Goal: Task Accomplishment & Management: Use online tool/utility

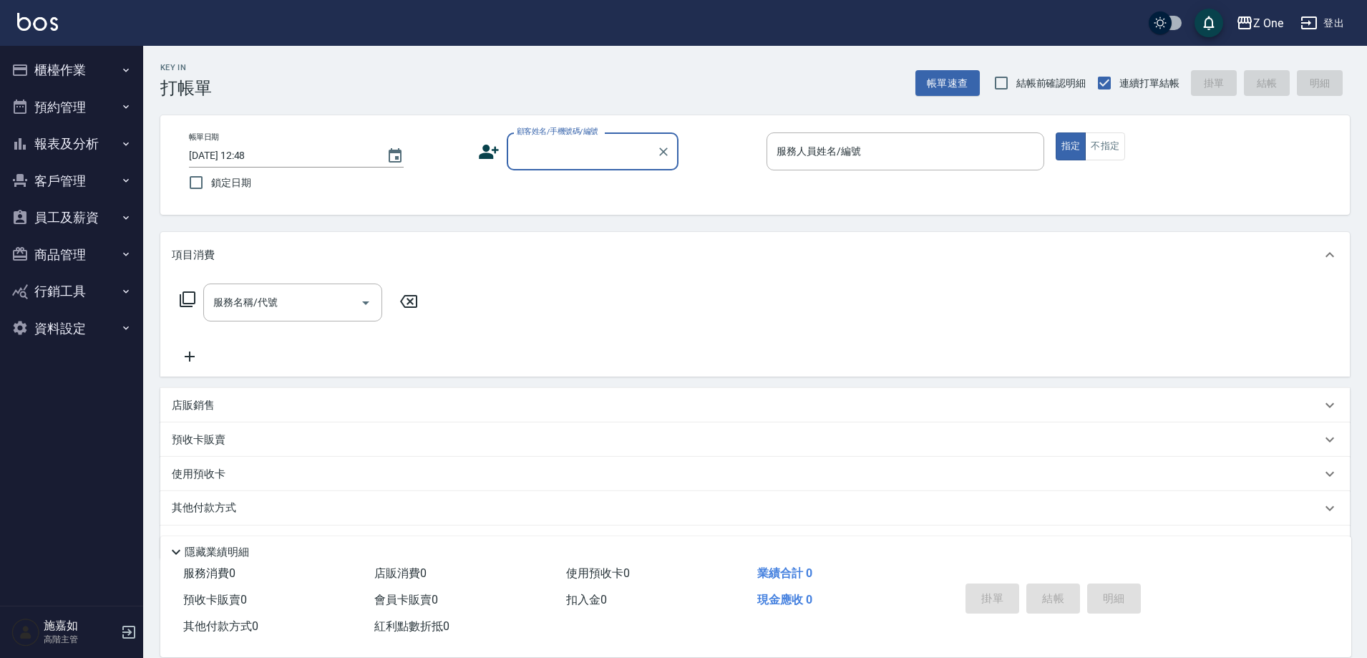
click at [130, 142] on icon "button" at bounding box center [125, 143] width 11 height 11
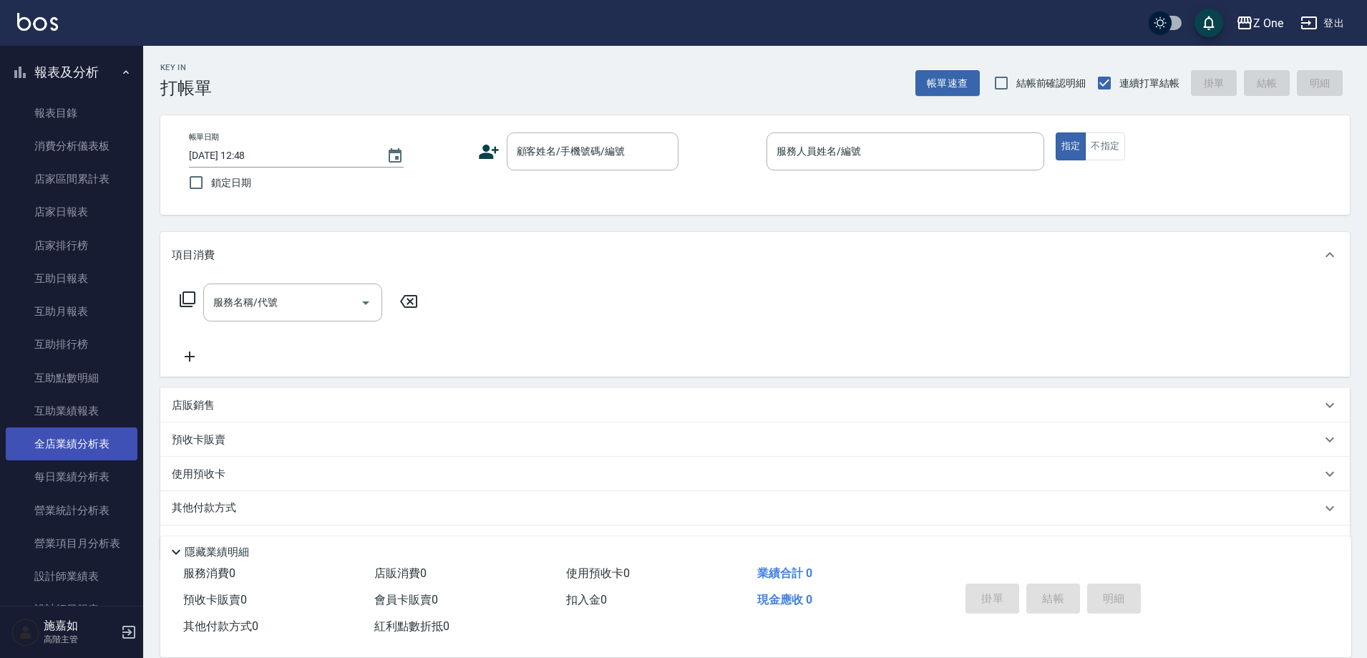
scroll to position [215, 0]
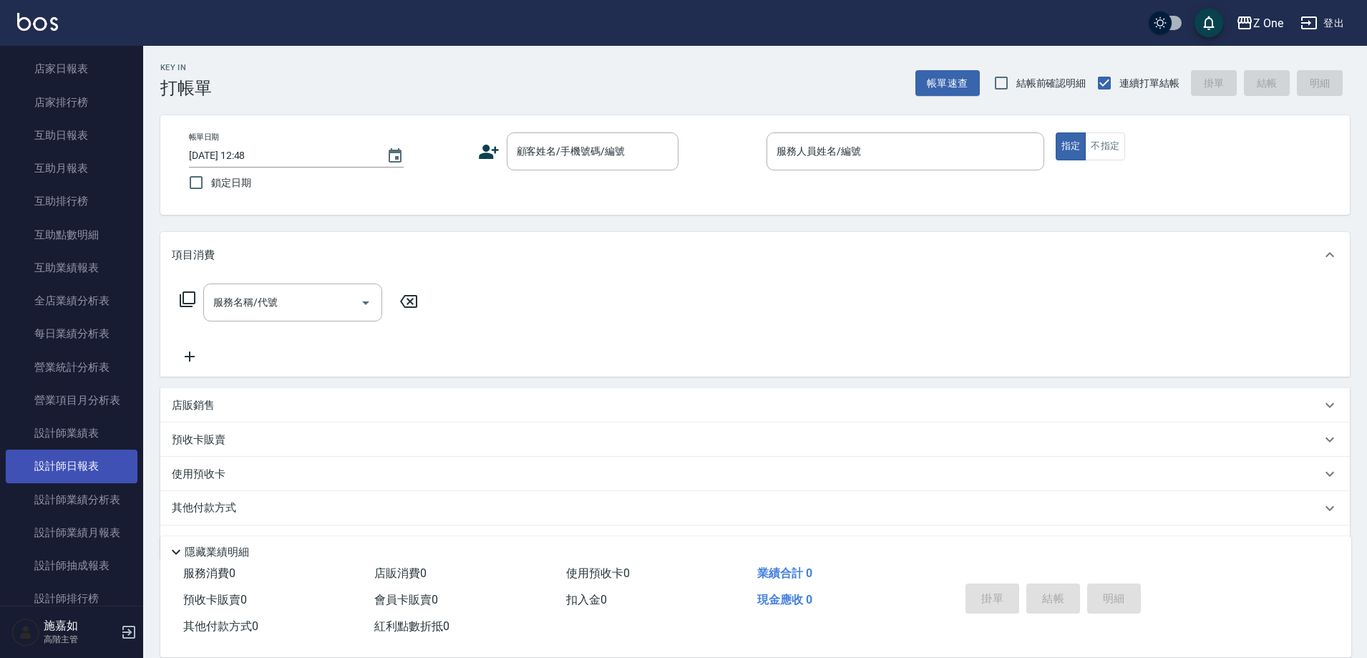
click at [95, 467] on link "設計師日報表" at bounding box center [72, 465] width 132 height 33
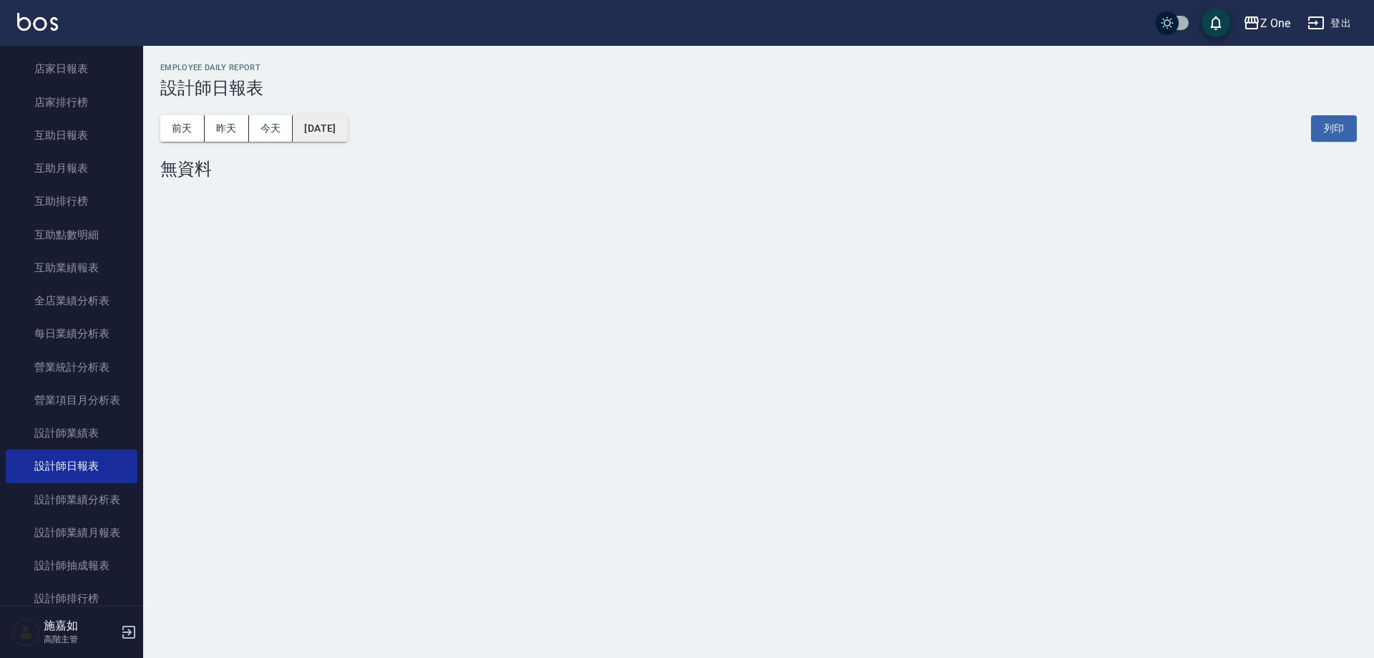
click at [346, 134] on button "[DATE]" at bounding box center [320, 128] width 54 height 26
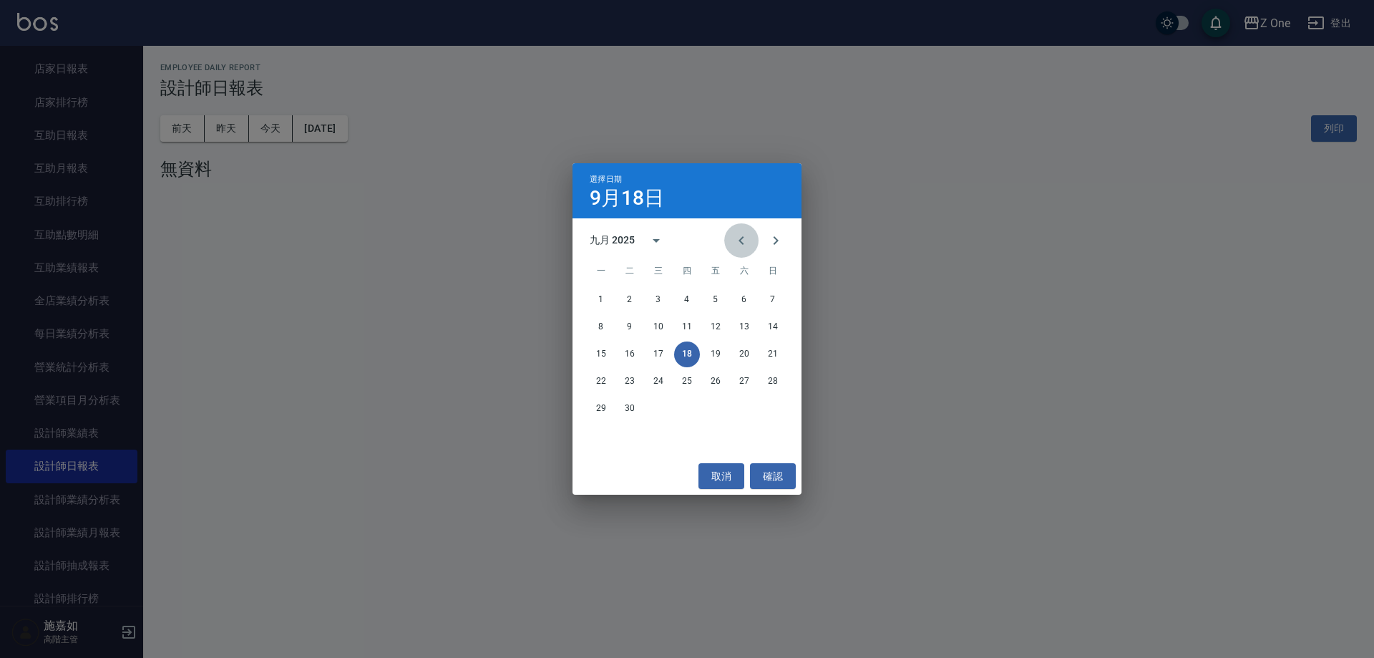
click at [736, 241] on icon "Previous month" at bounding box center [741, 240] width 17 height 17
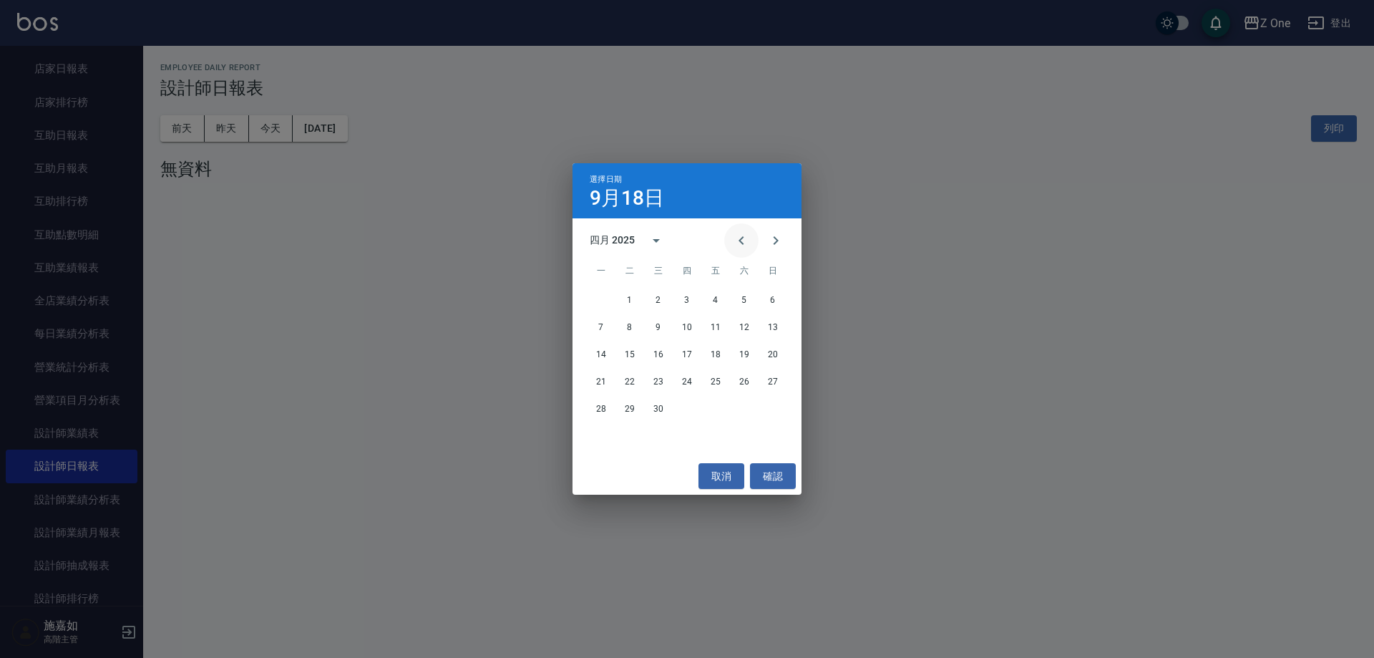
click at [736, 241] on icon "Previous month" at bounding box center [741, 240] width 17 height 17
click at [683, 377] on button "23" at bounding box center [687, 382] width 26 height 26
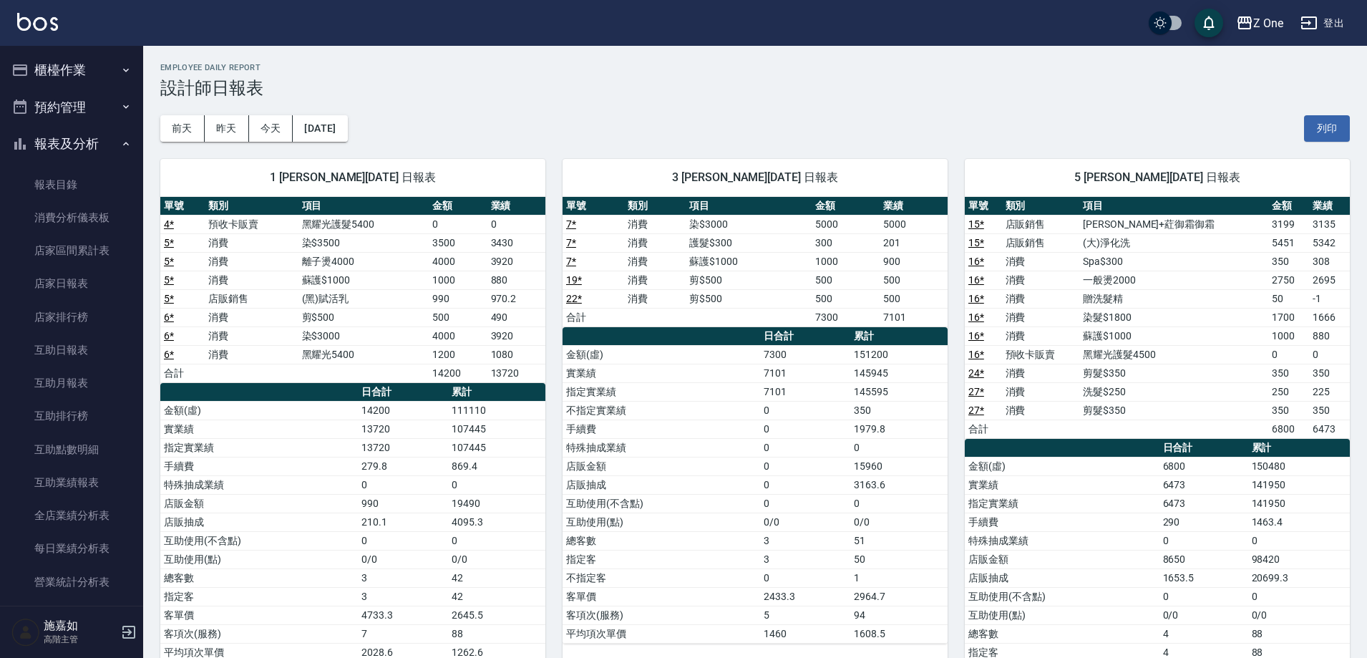
click at [120, 145] on icon "button" at bounding box center [125, 143] width 11 height 11
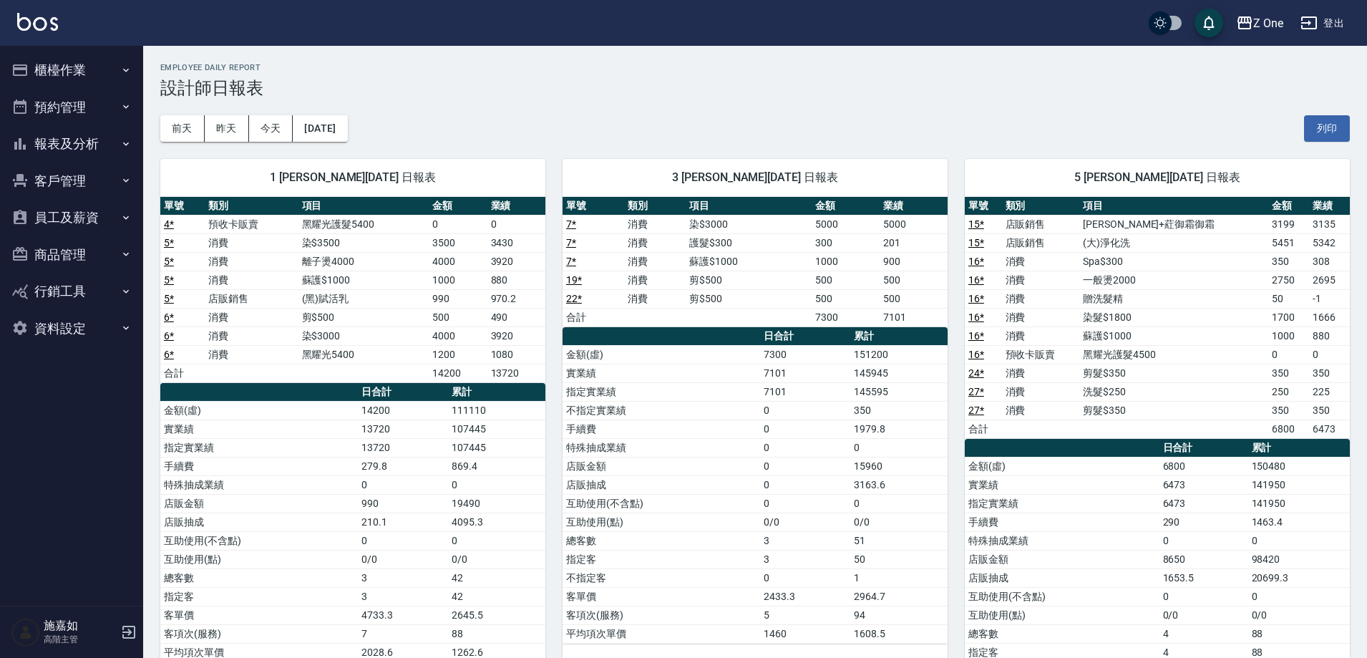
click at [122, 69] on icon "button" at bounding box center [125, 69] width 11 height 11
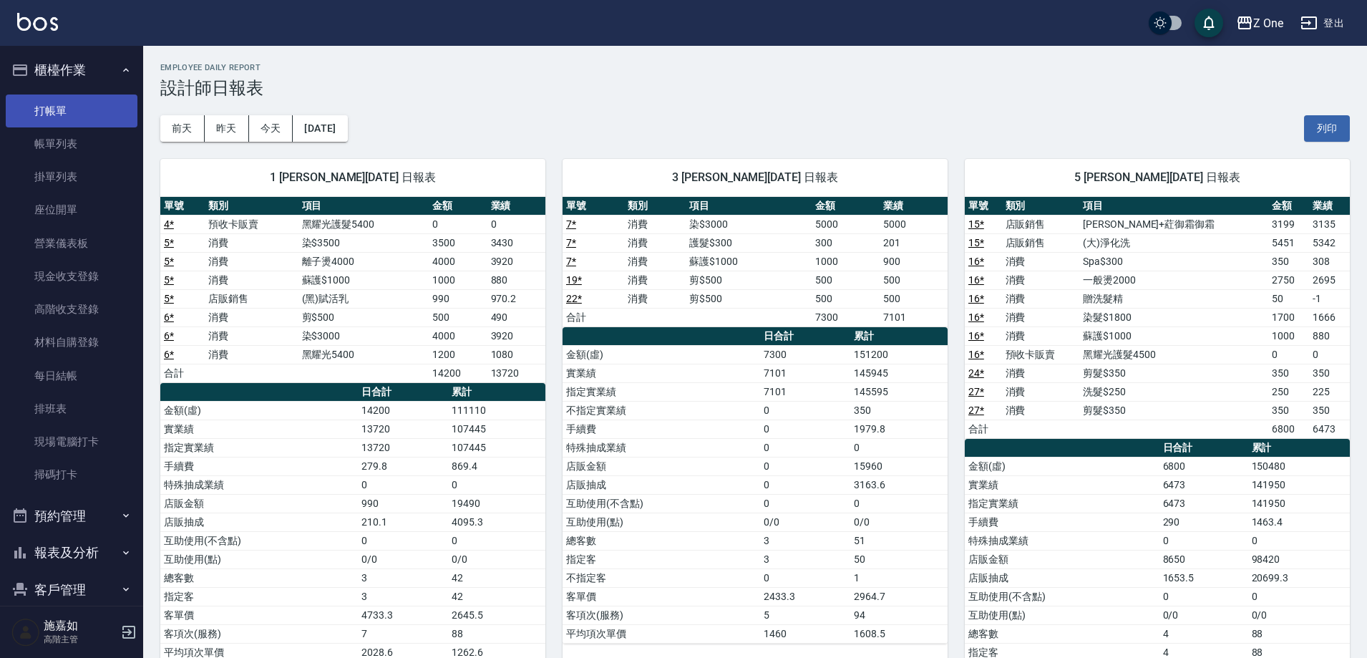
click at [87, 114] on link "打帳單" at bounding box center [72, 110] width 132 height 33
